Goal: Task Accomplishment & Management: Use online tool/utility

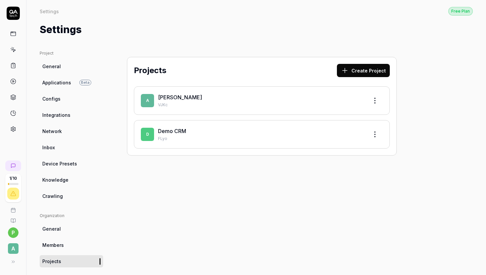
click at [246, 106] on p "VJKc" at bounding box center [260, 105] width 205 height 6
click at [14, 50] on icon at bounding box center [13, 50] width 6 height 6
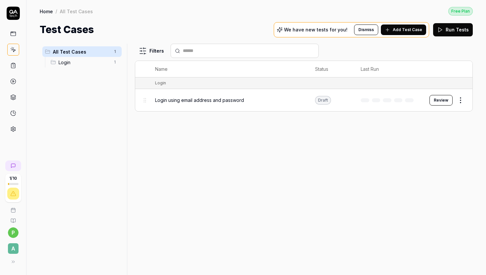
click at [257, 100] on div "Login using email address and password" at bounding box center [228, 99] width 147 height 7
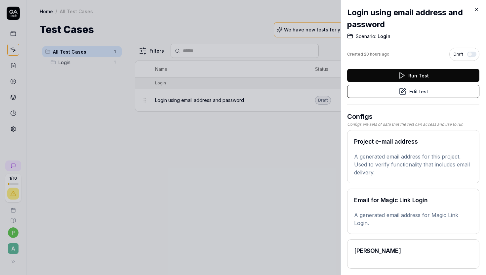
click at [425, 75] on button "Run Test" at bounding box center [413, 75] width 132 height 13
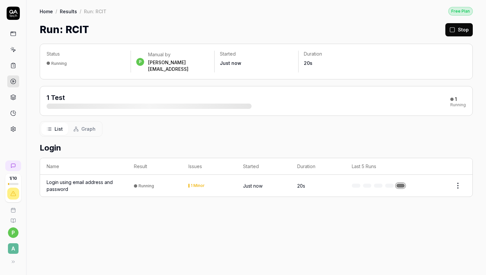
click at [171, 104] on div "1 Test 1 Running" at bounding box center [256, 101] width 433 height 30
click at [11, 33] on rect at bounding box center [13, 34] width 5 height 4
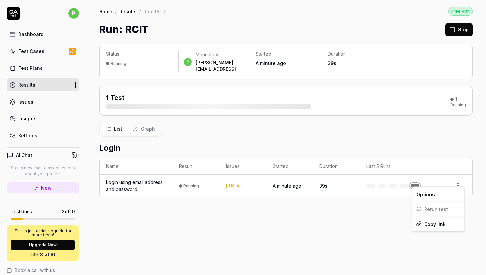
click at [459, 180] on html "p Dashboard Test Cases Test Plans Results Issues Insights Settings AI Chat Star…" at bounding box center [243, 137] width 486 height 275
click at [143, 94] on div "1 Test" at bounding box center [208, 101] width 205 height 16
click at [139, 123] on button "Graph" at bounding box center [144, 129] width 33 height 12
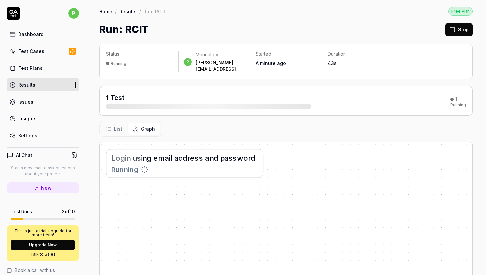
click at [111, 126] on icon at bounding box center [108, 128] width 5 height 5
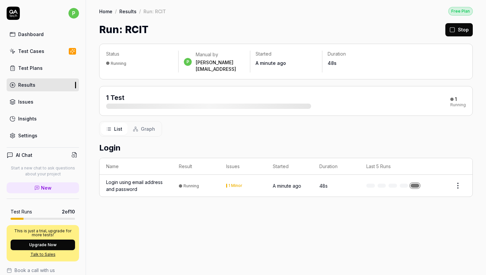
click at [30, 47] on link "Test Cases" at bounding box center [43, 51] width 72 height 13
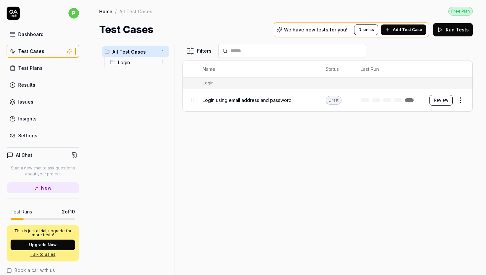
click at [138, 65] on span "Login" at bounding box center [137, 62] width 39 height 7
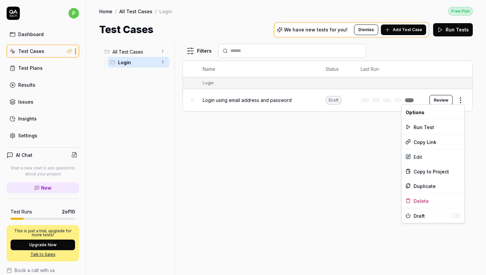
click at [462, 99] on html "p Dashboard Test Cases Test Plans Results Issues Insights Settings AI Chat Star…" at bounding box center [243, 137] width 486 height 275
click at [351, 124] on html "p Dashboard Test Cases Test Plans Results Issues Insights Settings AI Chat Star…" at bounding box center [243, 137] width 486 height 275
click at [445, 100] on button "Review" at bounding box center [440, 100] width 23 height 11
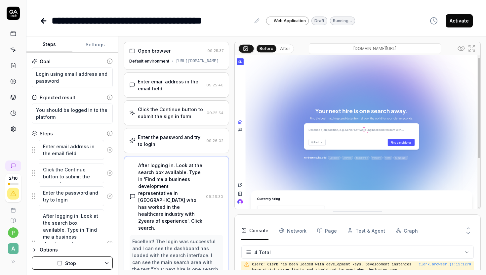
click at [181, 52] on div "Open browser" at bounding box center [166, 50] width 75 height 7
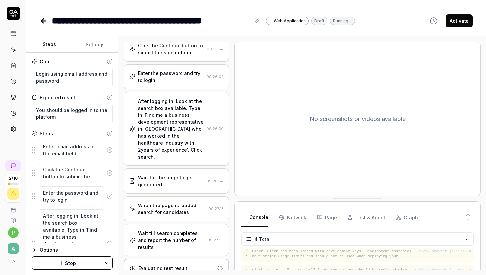
scroll to position [68, 0]
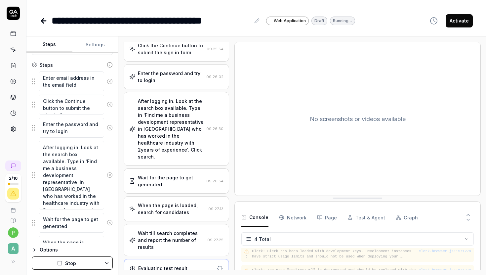
click at [99, 42] on button "Settings" at bounding box center [95, 45] width 46 height 16
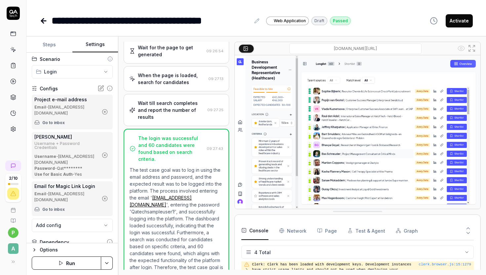
scroll to position [201, 0]
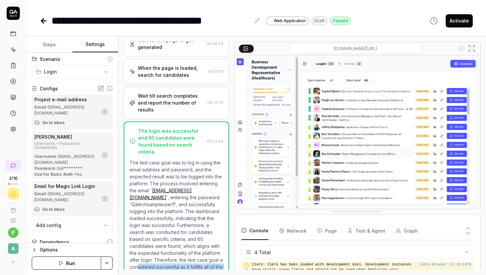
drag, startPoint x: 166, startPoint y: 253, endPoint x: 194, endPoint y: 262, distance: 29.7
click at [195, 262] on p "The test case goal was to log in using the email address and password, and the …" at bounding box center [175, 218] width 93 height 118
click at [194, 262] on p "The test case goal was to log in using the email address and password, and the …" at bounding box center [175, 218] width 93 height 118
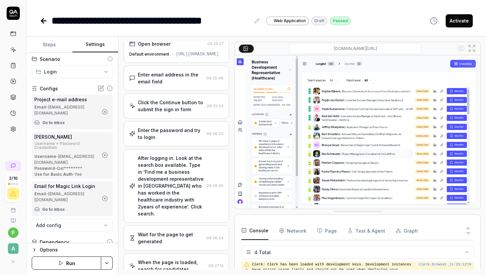
scroll to position [0, 0]
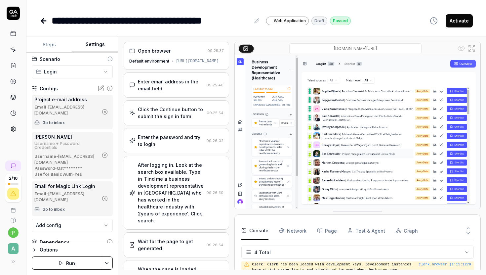
click at [56, 44] on button "Steps" at bounding box center [49, 45] width 46 height 16
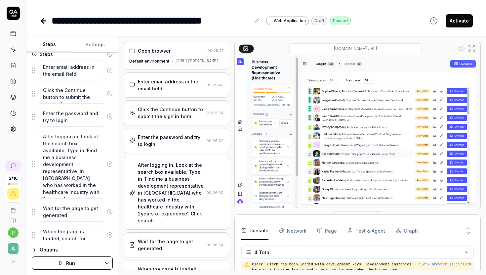
scroll to position [60, 0]
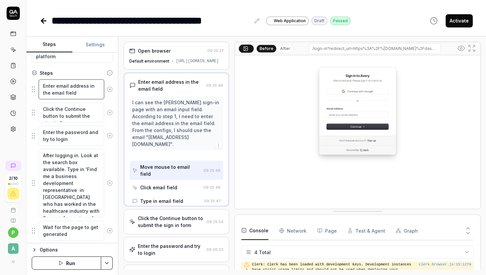
drag, startPoint x: 57, startPoint y: 86, endPoint x: 66, endPoint y: 87, distance: 8.9
click at [66, 87] on textarea "Enter email address in the email field" at bounding box center [71, 89] width 65 height 20
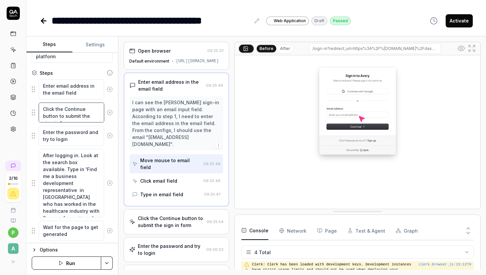
click at [69, 111] on textarea "Click the Continue button to submit the sign in form" at bounding box center [71, 112] width 65 height 20
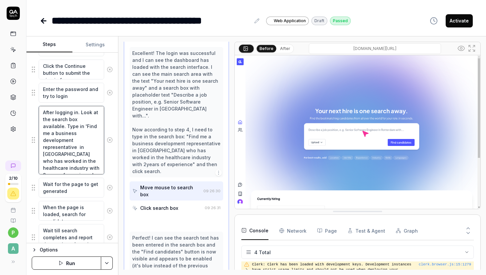
scroll to position [218, 0]
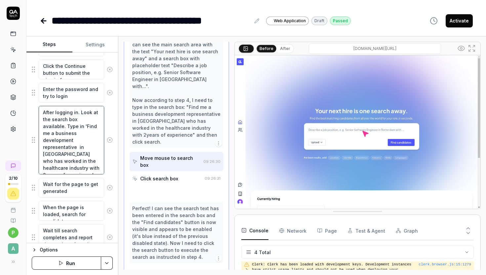
drag, startPoint x: 47, startPoint y: 114, endPoint x: 89, endPoint y: 146, distance: 52.9
click at [89, 146] on textarea "After logging in. Look at the search box available. Type in 'Find me a business…" at bounding box center [71, 140] width 65 height 68
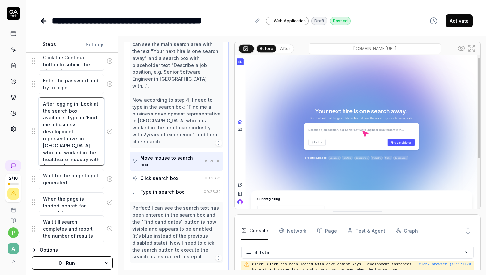
scroll to position [116, 0]
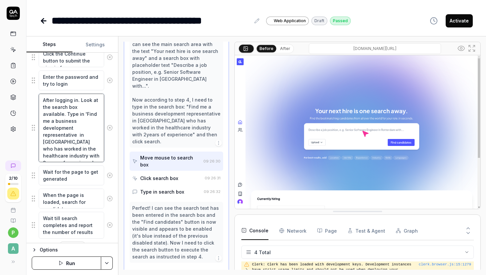
drag, startPoint x: 56, startPoint y: 106, endPoint x: 71, endPoint y: 127, distance: 25.5
click at [71, 127] on textarea "After logging in. Look at the search box available. Type in 'Find me a business…" at bounding box center [71, 127] width 65 height 68
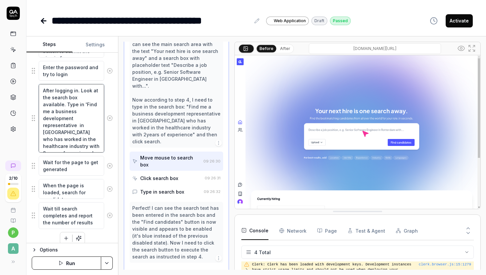
drag, startPoint x: 64, startPoint y: 107, endPoint x: 74, endPoint y: 141, distance: 35.1
click at [74, 141] on textarea "After logging in. Look at the search box available. Type in 'Find me a business…" at bounding box center [71, 118] width 65 height 68
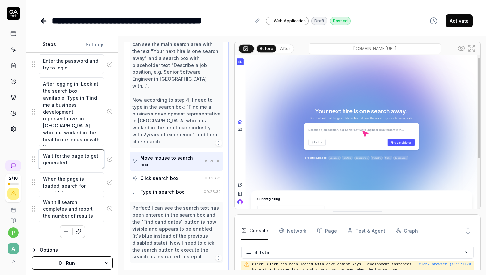
click at [66, 157] on textarea "Wait for the page to get generated" at bounding box center [71, 159] width 65 height 20
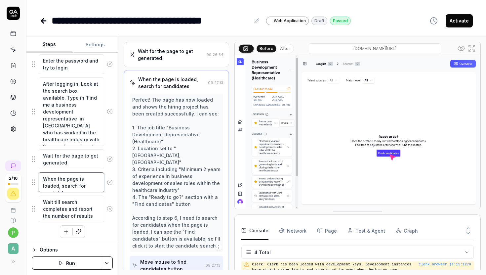
drag, startPoint x: 53, startPoint y: 176, endPoint x: 70, endPoint y: 186, distance: 20.3
click at [70, 186] on textarea "When the page is loaded, search for candidates" at bounding box center [71, 182] width 65 height 20
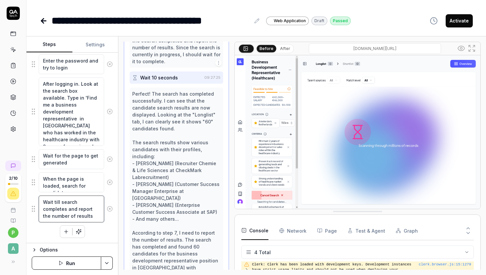
scroll to position [378, 0]
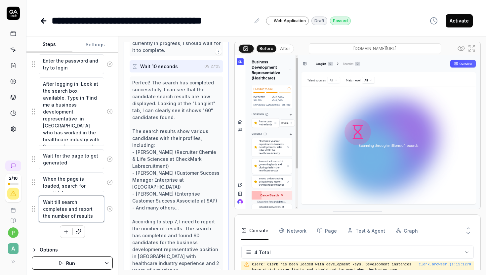
drag, startPoint x: 53, startPoint y: 202, endPoint x: 81, endPoint y: 215, distance: 31.0
click at [82, 215] on textarea "Wait till search completes and report the number of results" at bounding box center [71, 208] width 65 height 27
click at [81, 215] on textarea "Wait till search completes and report the number of results" at bounding box center [71, 208] width 65 height 27
drag, startPoint x: 73, startPoint y: 213, endPoint x: 43, endPoint y: 204, distance: 31.3
click at [43, 204] on textarea "Wait till search completes and report the number of results" at bounding box center [71, 208] width 65 height 27
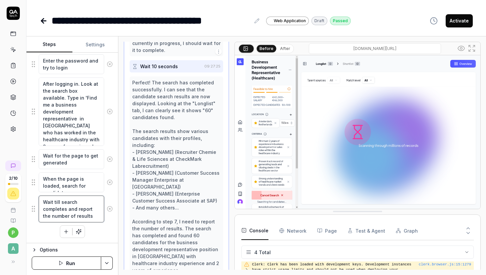
click at [65, 216] on textarea "Wait till search completes and report the number of results" at bounding box center [71, 208] width 65 height 27
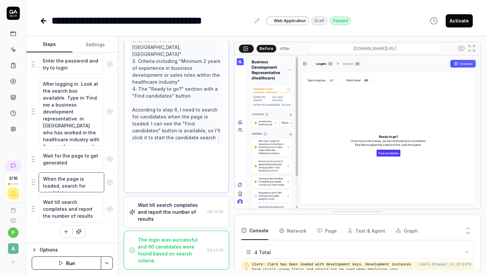
click at [72, 180] on textarea "When the page is loaded, search for candidates" at bounding box center [71, 182] width 65 height 20
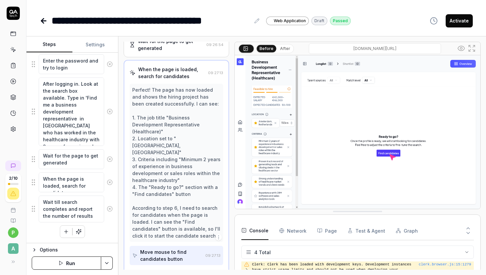
click at [79, 149] on div "Wait for the page to get generated" at bounding box center [72, 159] width 81 height 20
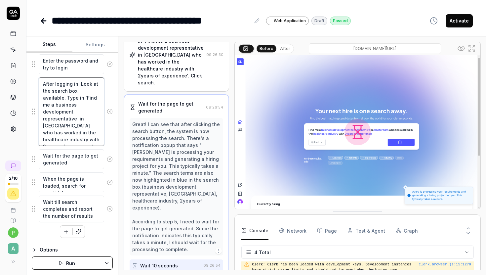
click at [79, 122] on textarea "After logging in. Look at the search box available. Type in 'Find me a business…" at bounding box center [71, 111] width 65 height 68
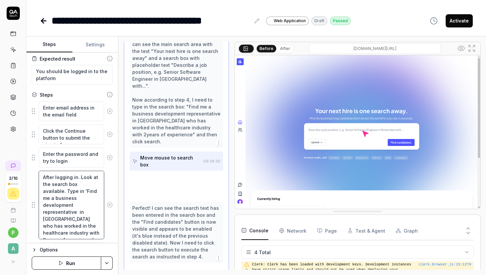
scroll to position [0, 0]
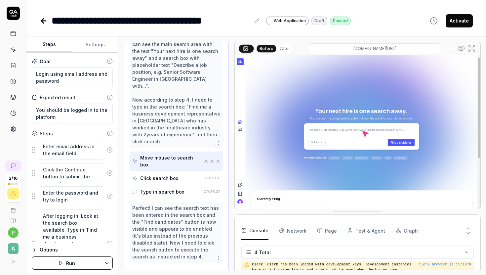
click at [75, 103] on div "Expected result You should be logged in to the platform" at bounding box center [72, 108] width 81 height 29
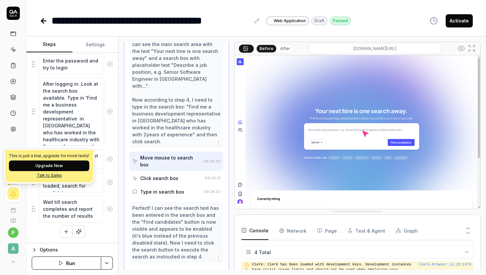
click at [43, 163] on button "Upgrade Now" at bounding box center [49, 165] width 80 height 11
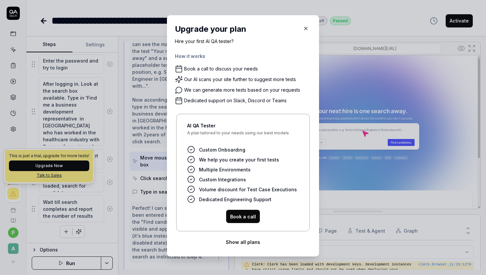
scroll to position [0, 0]
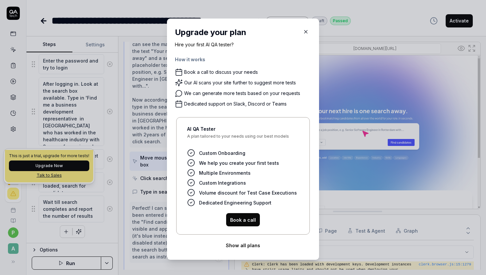
click at [304, 32] on icon "button" at bounding box center [306, 32] width 6 height 6
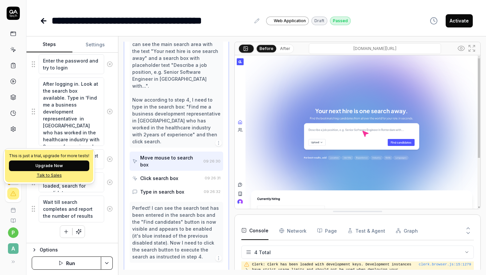
click at [14, 196] on div at bounding box center [13, 193] width 12 height 12
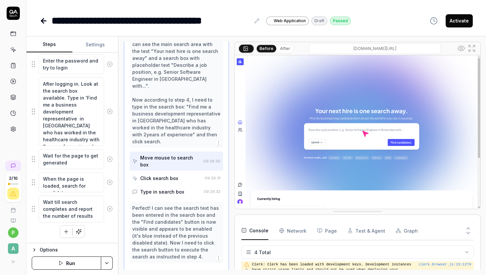
click at [14, 223] on div "2 / 10 p A" at bounding box center [13, 213] width 26 height 110
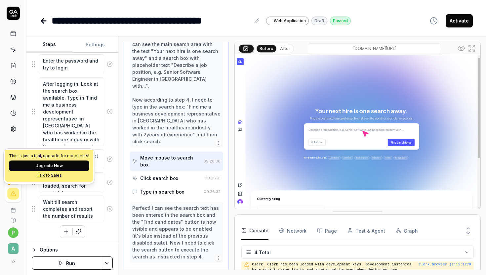
click at [23, 143] on div "2 / 10 p A" at bounding box center [13, 137] width 26 height 275
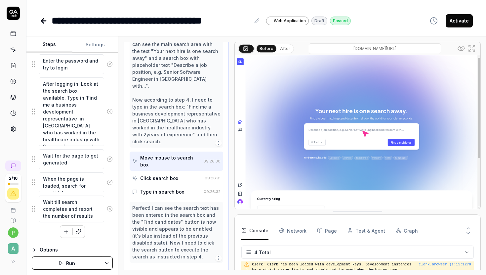
click at [23, 143] on div "2 / 10 p A" at bounding box center [13, 137] width 26 height 275
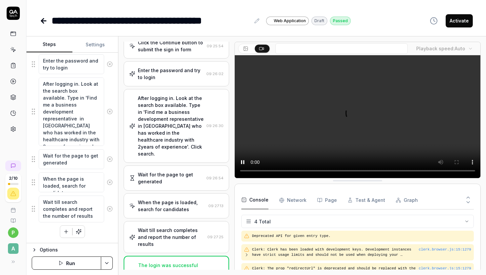
scroll to position [25, 0]
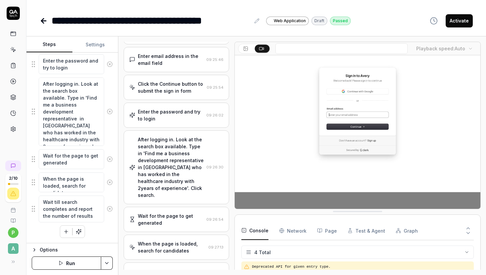
click at [12, 31] on icon at bounding box center [13, 34] width 6 height 6
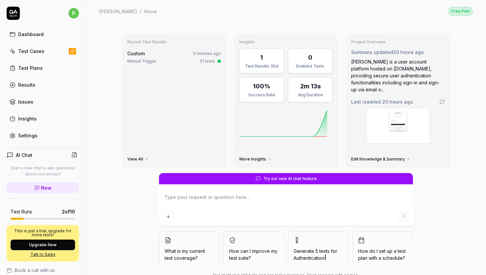
type textarea "*"
